Goal: Use online tool/utility: Use online tool/utility

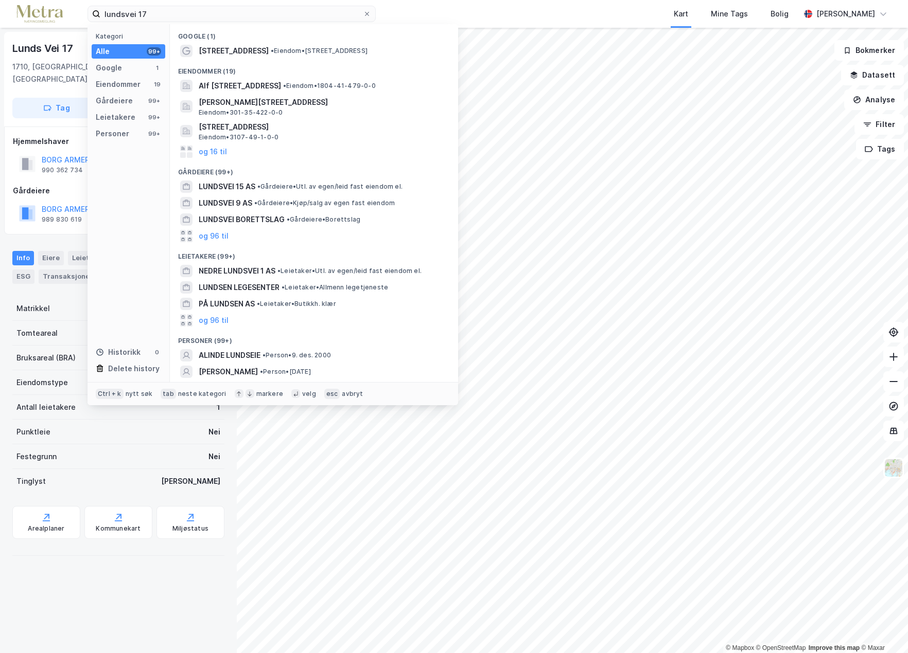
click at [80, 14] on div "lundsvei 17 Kategori Alle 99+ Google 1 Eiendommer 19 Gårdeiere 99+ Leietakere 9…" at bounding box center [454, 14] width 908 height 28
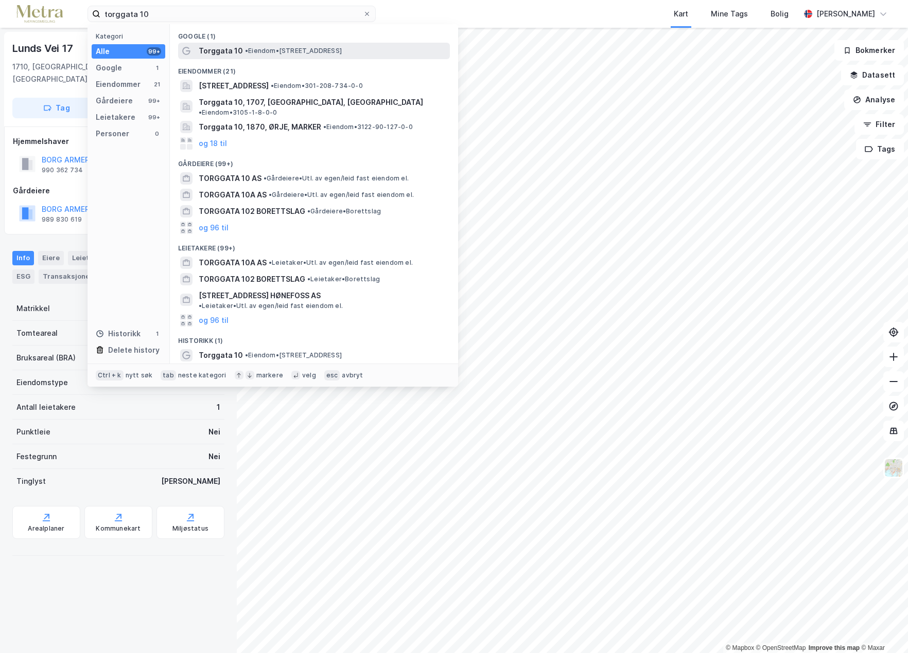
click at [230, 54] on span "Torggata 10" at bounding box center [221, 51] width 44 height 12
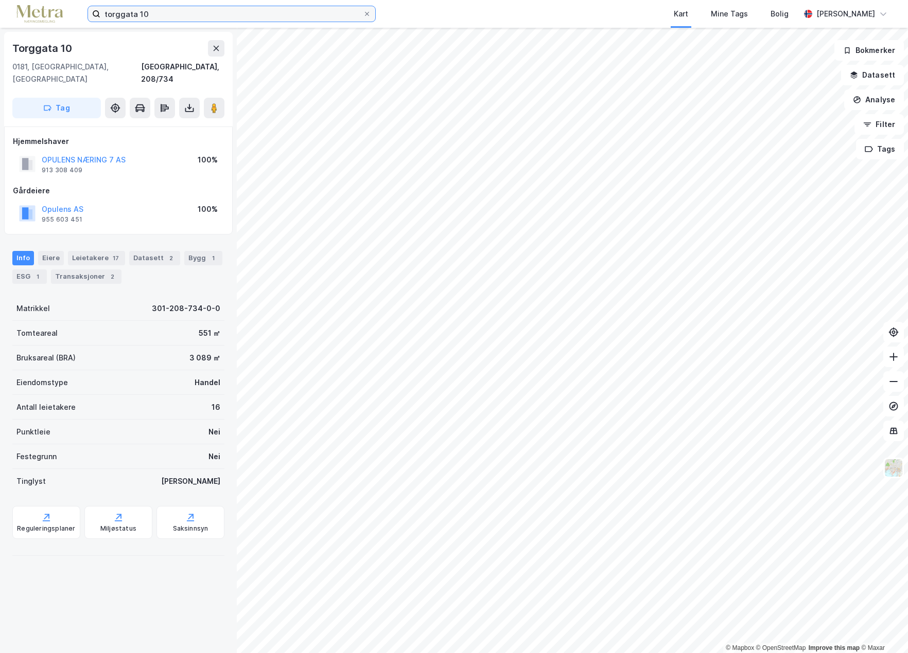
click at [146, 15] on input "torggata 10" at bounding box center [231, 13] width 262 height 15
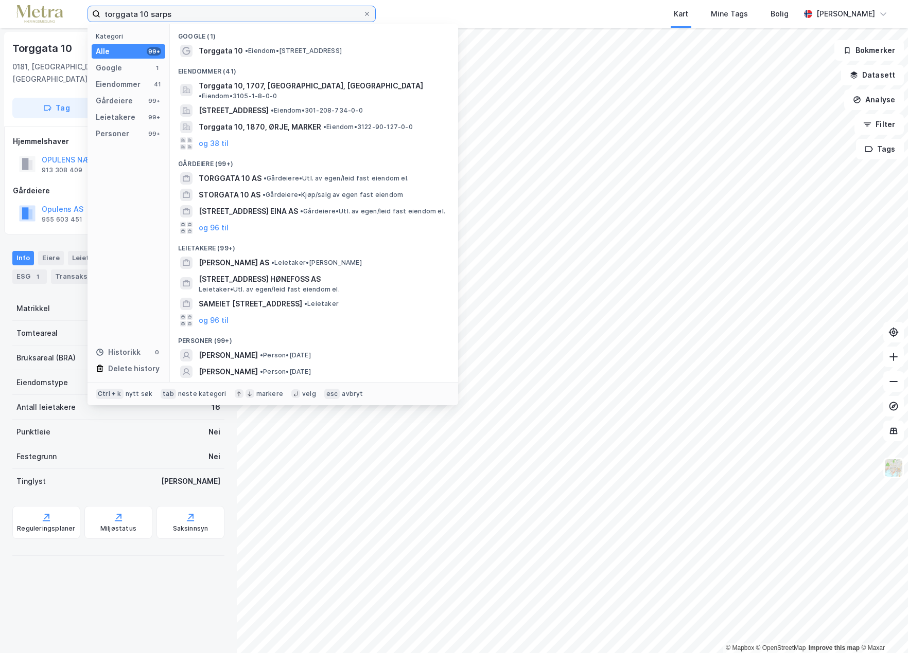
type input "torggata 10 sarps"
click at [252, 54] on span "• Eiendom • Torggata 10, 1707 Sarpsborg" at bounding box center [293, 51] width 97 height 8
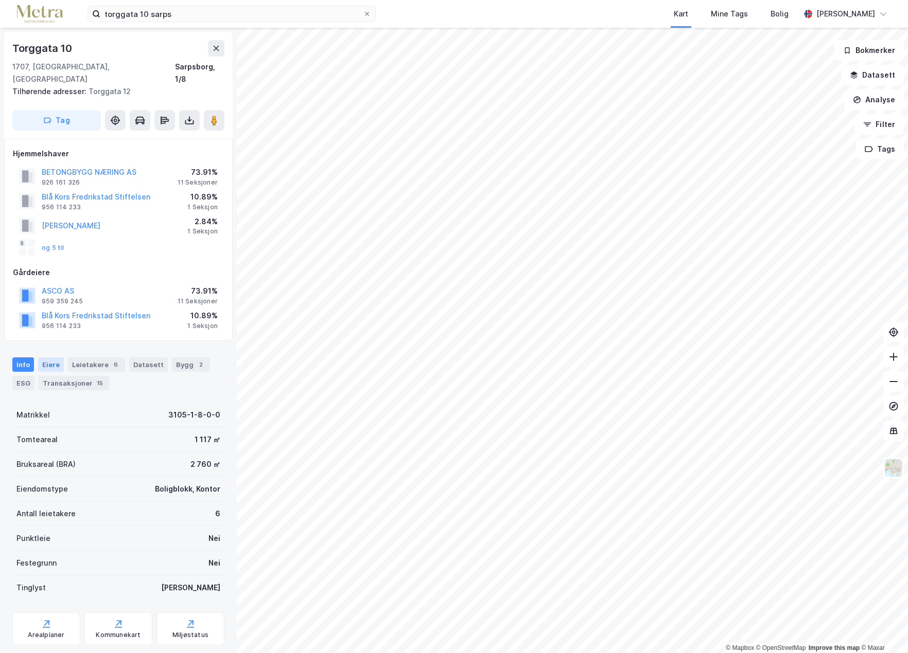
click at [50, 358] on div "Eiere" at bounding box center [51, 365] width 26 height 14
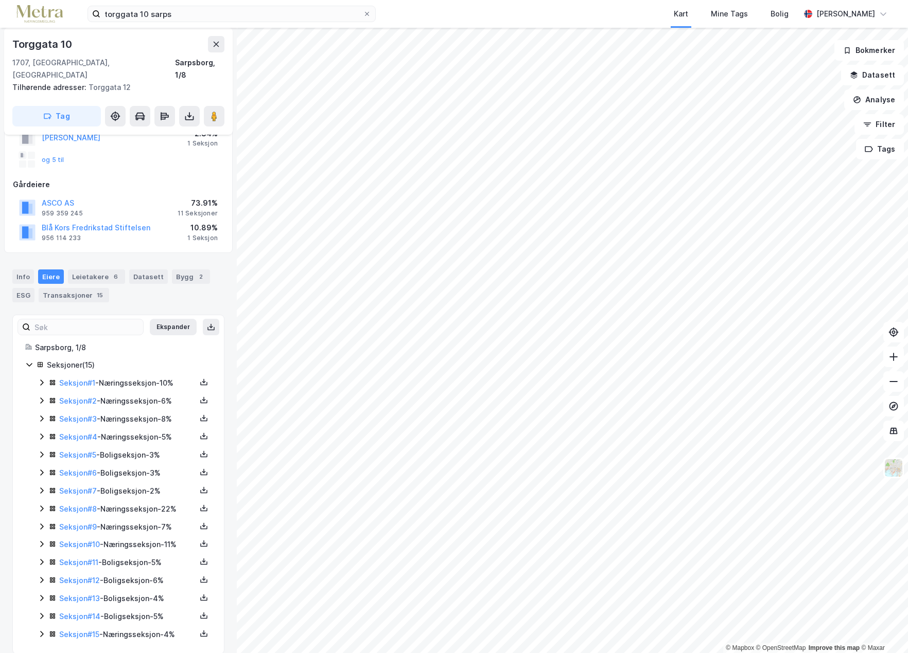
scroll to position [89, 0]
click at [42, 378] on icon at bounding box center [42, 382] width 8 height 8
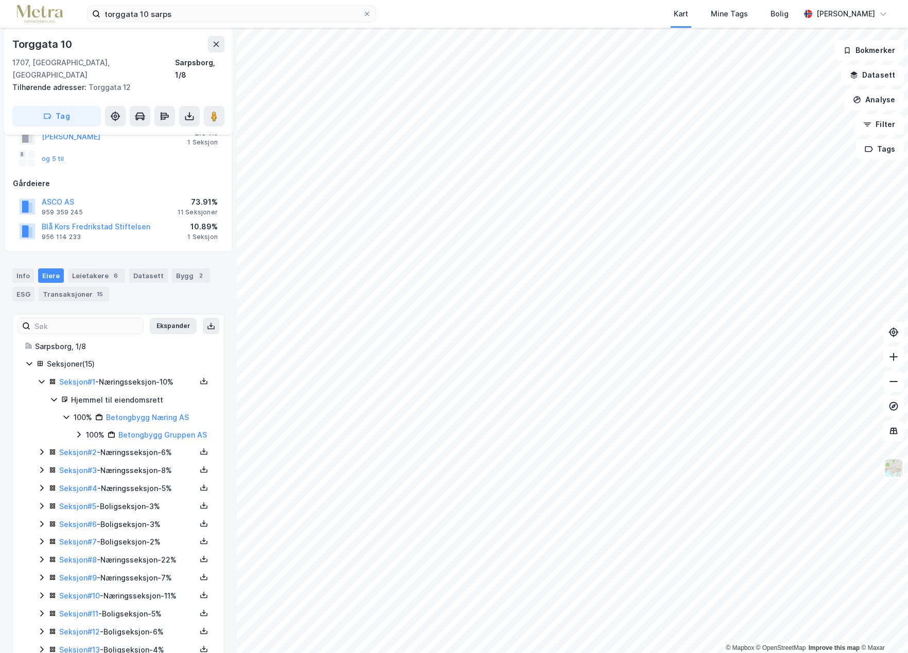
click at [42, 378] on icon at bounding box center [42, 382] width 8 height 8
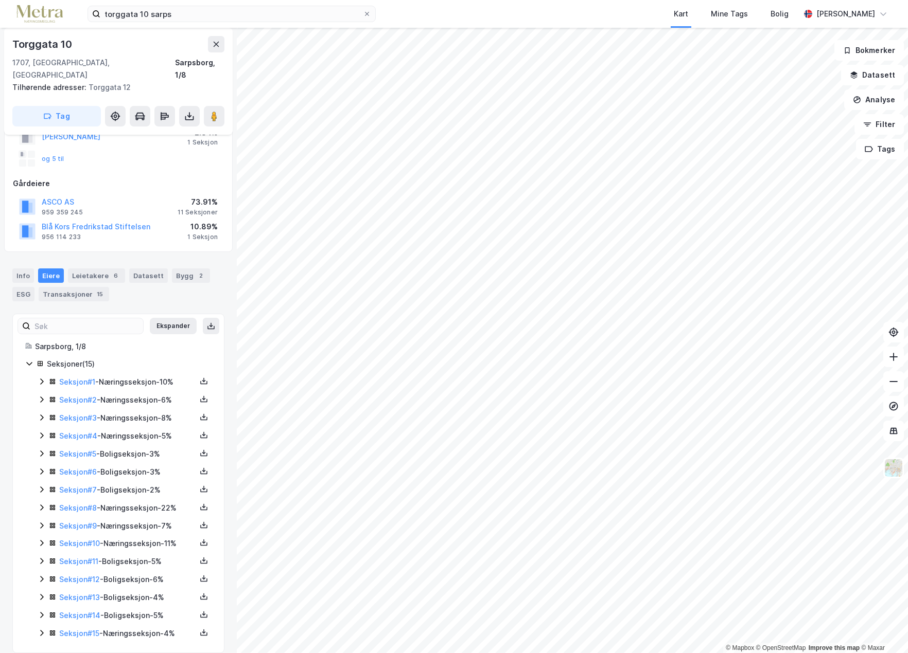
click at [42, 378] on icon at bounding box center [42, 382] width 8 height 8
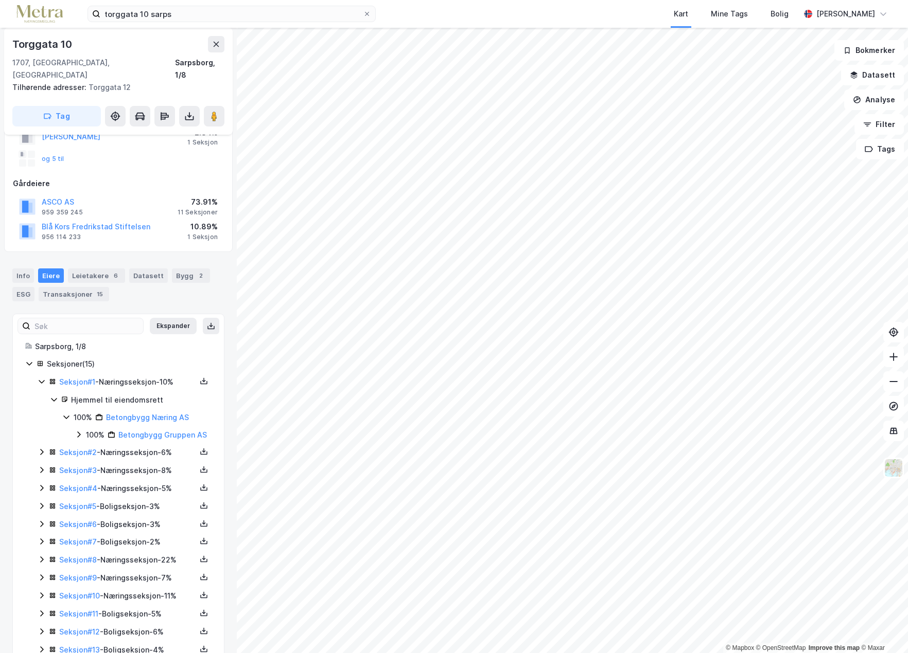
click at [42, 378] on icon at bounding box center [42, 382] width 8 height 8
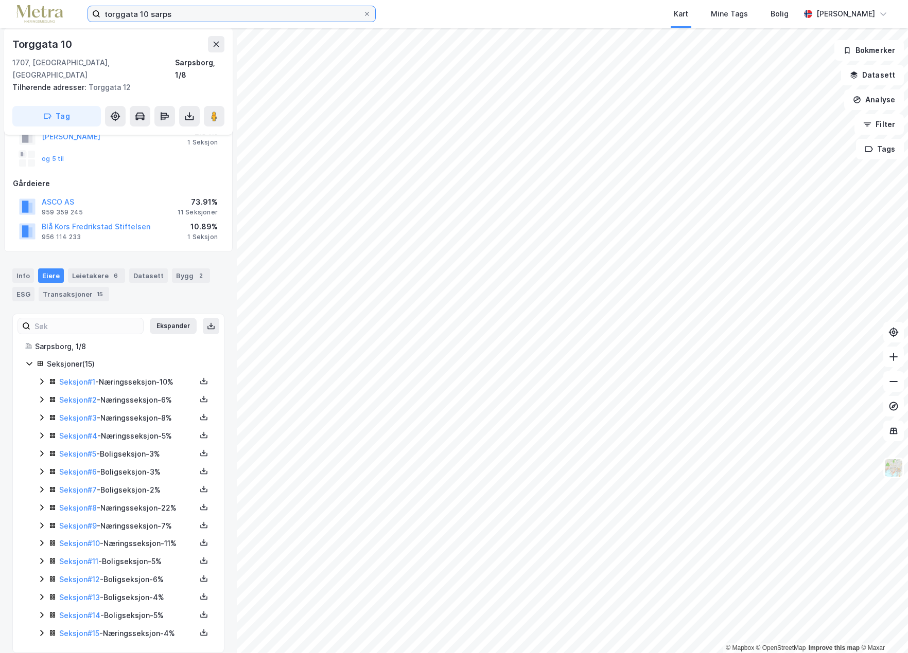
click at [197, 11] on input "torggata 10 sarps" at bounding box center [231, 13] width 262 height 15
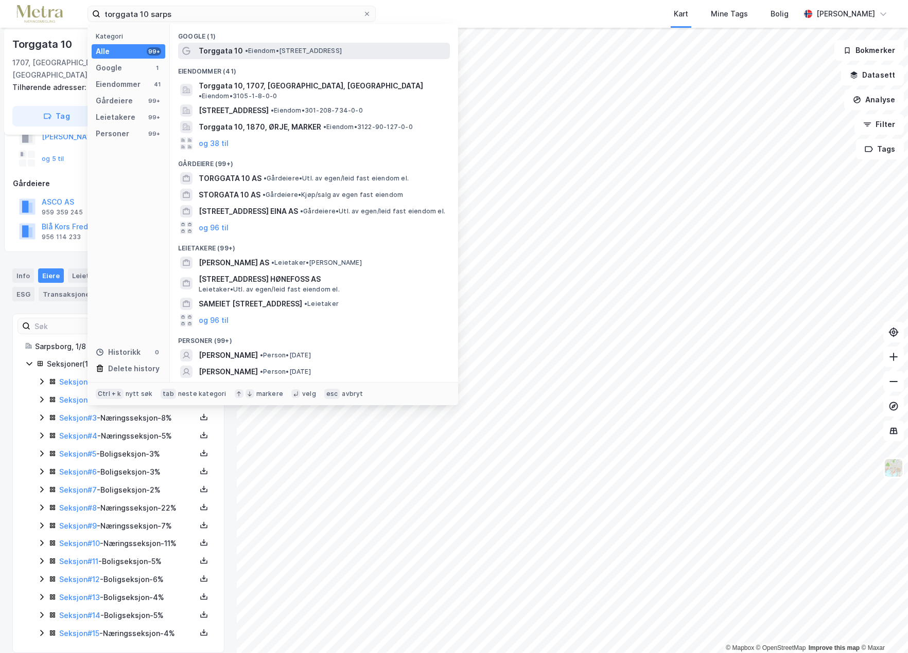
click at [257, 49] on span "• Eiendom • Torggata 10, 1707 Sarpsborg" at bounding box center [293, 51] width 97 height 8
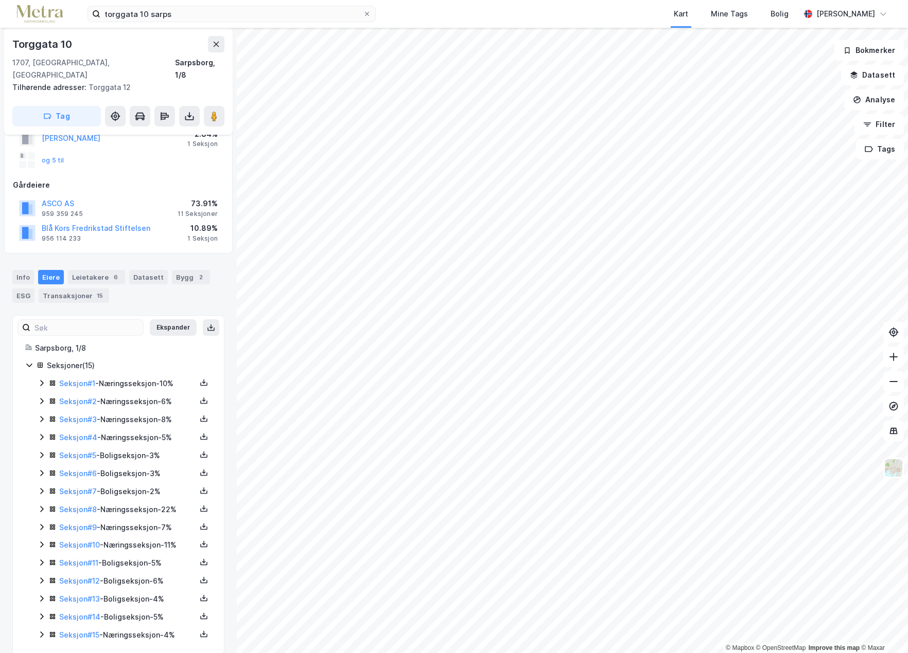
scroll to position [89, 0]
click at [26, 269] on div "Info" at bounding box center [23, 276] width 22 height 14
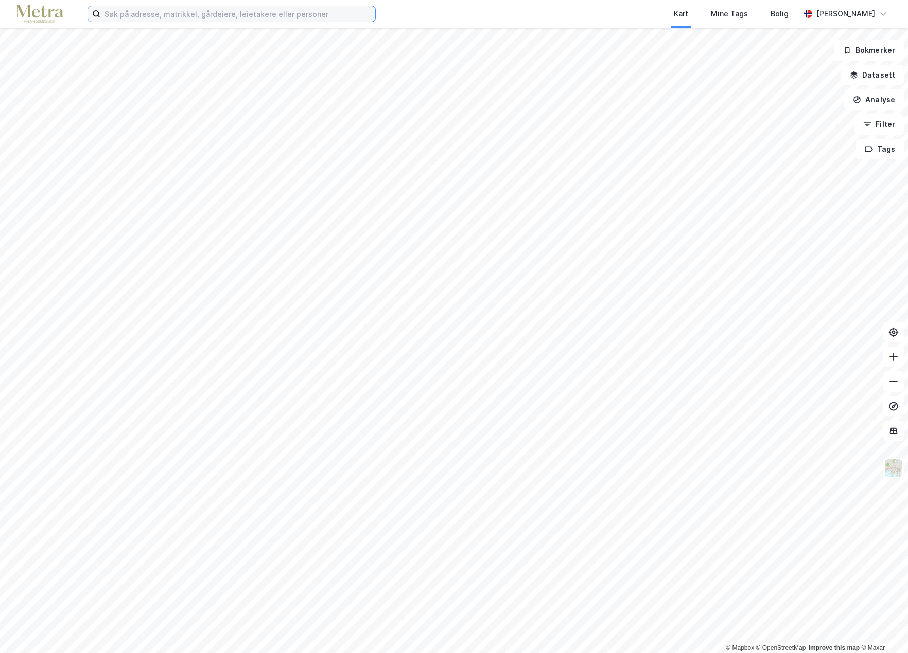
click at [138, 19] on input at bounding box center [237, 13] width 275 height 15
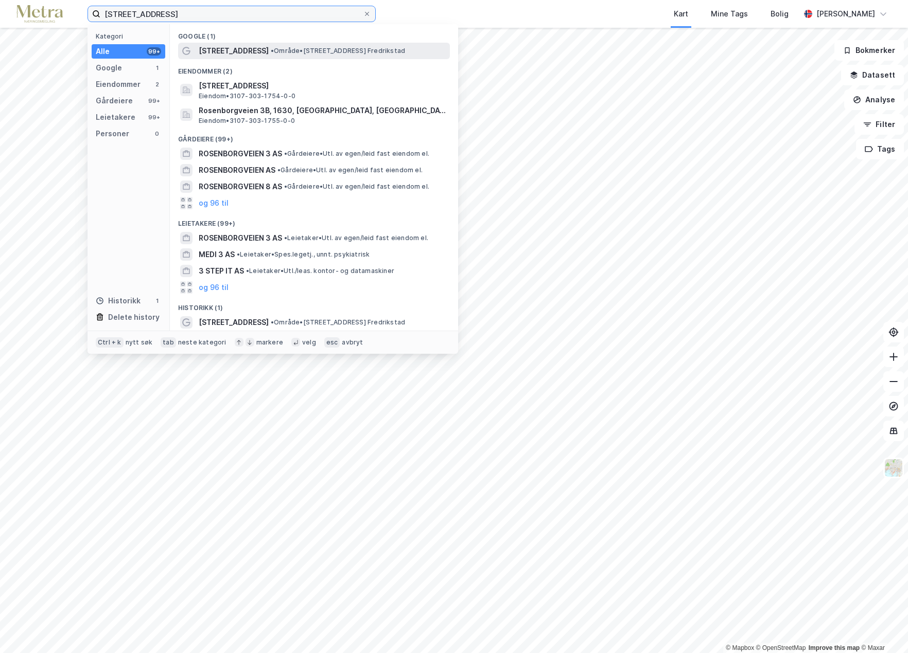
type input "[STREET_ADDRESS]"
click at [280, 50] on span "• Område • [STREET_ADDRESS] Fredrikstad" at bounding box center [338, 51] width 134 height 8
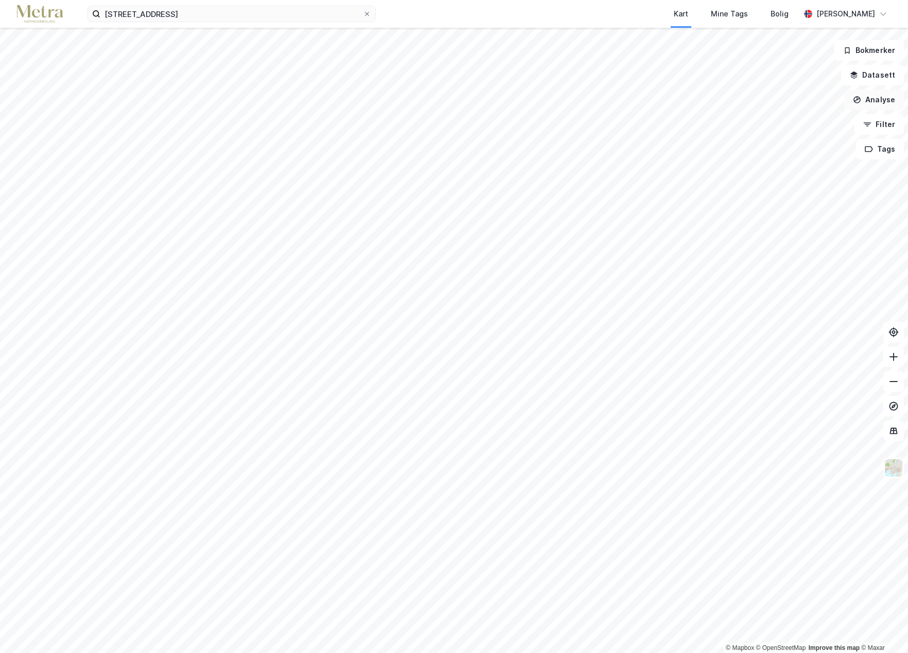
click at [873, 102] on button "Analyse" at bounding box center [874, 100] width 60 height 21
click at [789, 102] on div "Mål avstand" at bounding box center [784, 100] width 90 height 9
click at [437, 114] on div "0,2m" at bounding box center [435, 113] width 29 height 21
click at [875, 96] on button "Analyse" at bounding box center [874, 100] width 60 height 21
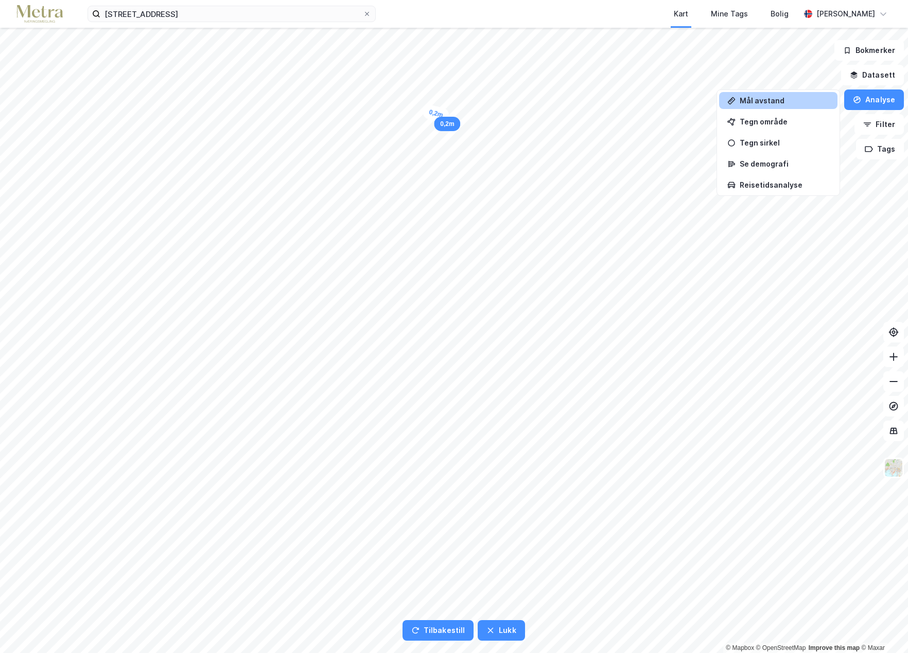
click at [757, 97] on div "Mål avstand" at bounding box center [784, 100] width 90 height 9
